Goal: Task Accomplishment & Management: Manage account settings

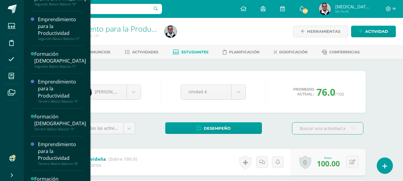
scroll to position [305, 0]
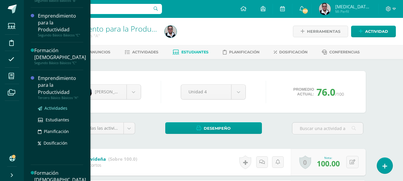
click at [49, 108] on span "Actividades" at bounding box center [55, 108] width 23 height 6
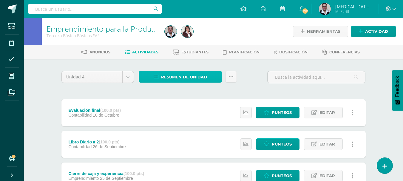
click at [187, 80] on span "Resumen de unidad" at bounding box center [184, 77] width 46 height 11
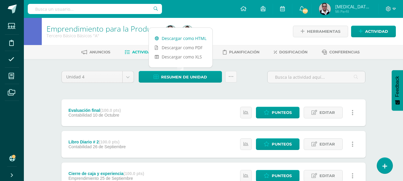
click at [188, 40] on link "Descargar como HTML" at bounding box center [180, 38] width 63 height 9
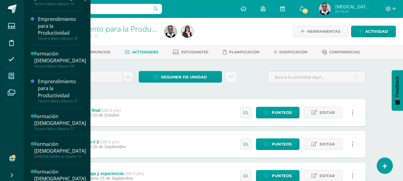
scroll to position [430, 0]
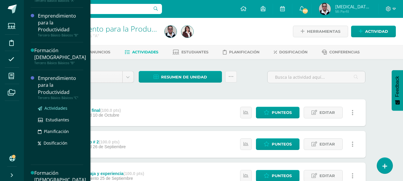
click at [61, 108] on span "Actividades" at bounding box center [55, 108] width 23 height 6
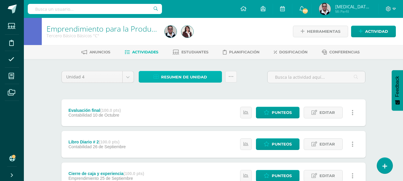
click at [186, 74] on span "Resumen de unidad" at bounding box center [184, 77] width 46 height 11
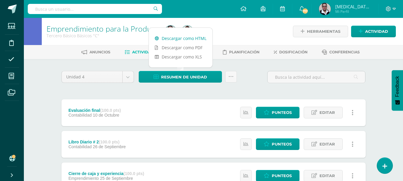
click at [182, 39] on link "Descargar como HTML" at bounding box center [180, 38] width 63 height 9
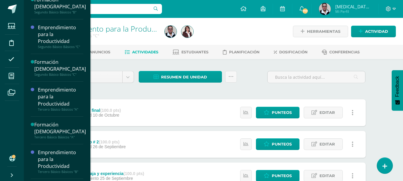
scroll to position [295, 0]
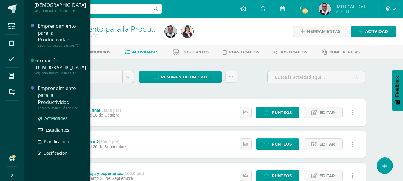
click at [62, 117] on span "Actividades" at bounding box center [55, 118] width 23 height 6
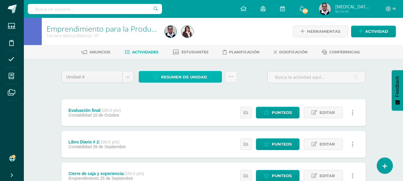
click at [185, 79] on span "Resumen de unidad" at bounding box center [184, 77] width 46 height 11
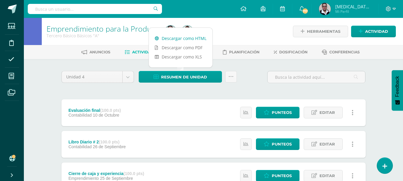
click at [200, 37] on link "Descargar como HTML" at bounding box center [180, 38] width 63 height 9
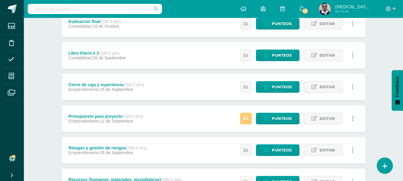
scroll to position [125, 0]
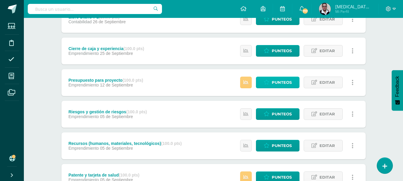
click at [276, 81] on span "Punteos" at bounding box center [282, 82] width 20 height 11
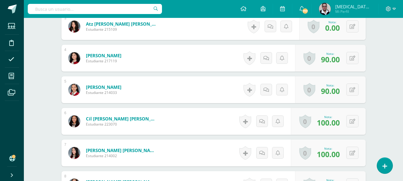
scroll to position [258, 0]
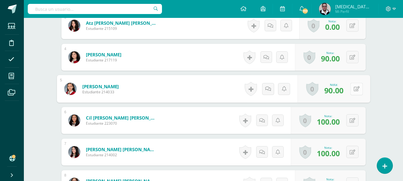
click at [353, 91] on button at bounding box center [356, 89] width 13 height 13
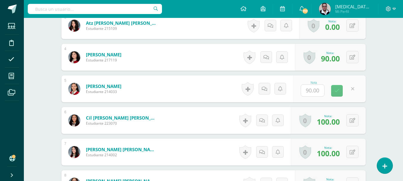
scroll to position [258, 0]
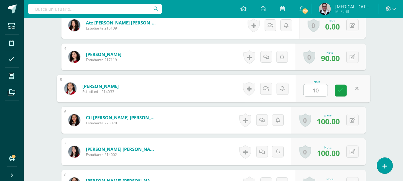
type input "100"
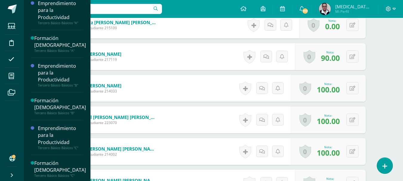
scroll to position [381, 0]
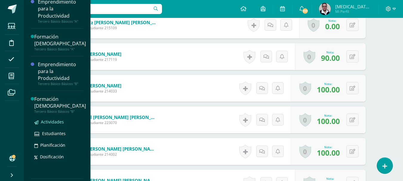
click at [62, 121] on span "Actividades" at bounding box center [52, 122] width 23 height 6
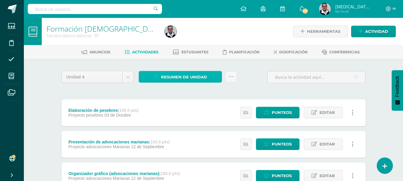
click at [185, 76] on span "Resumen de unidad" at bounding box center [184, 77] width 46 height 11
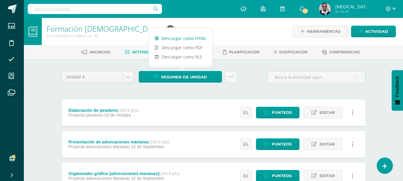
click at [190, 37] on link "Descargar como HTML" at bounding box center [180, 38] width 63 height 9
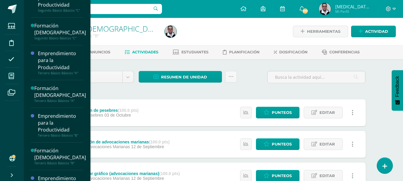
scroll to position [336, 0]
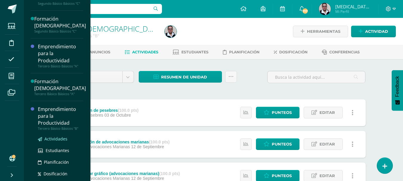
click at [58, 137] on span "Actividades" at bounding box center [55, 139] width 23 height 6
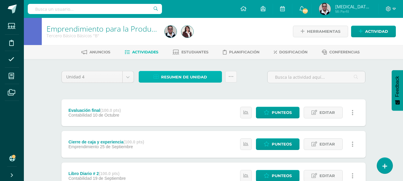
click at [188, 76] on span "Resumen de unidad" at bounding box center [184, 77] width 46 height 11
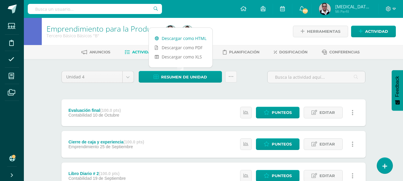
click at [187, 39] on link "Descargar como HTML" at bounding box center [180, 38] width 63 height 9
click at [190, 35] on link "Descargar como HTML" at bounding box center [180, 38] width 63 height 9
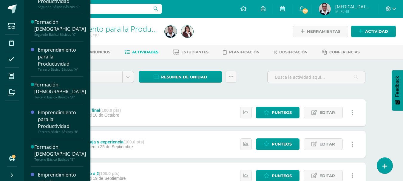
scroll to position [334, 0]
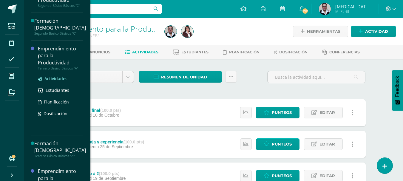
click at [59, 78] on span "Actividades" at bounding box center [55, 79] width 23 height 6
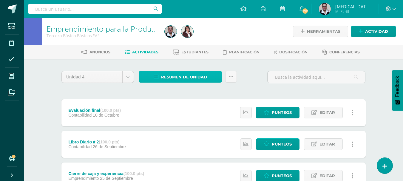
click at [182, 79] on span "Resumen de unidad" at bounding box center [184, 77] width 46 height 11
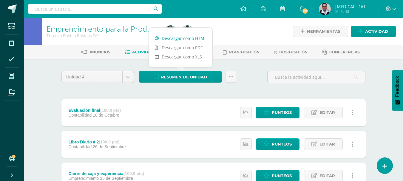
click at [187, 38] on link "Descargar como HTML" at bounding box center [180, 38] width 63 height 9
